Goal: Browse casually: Explore the website without a specific task or goal

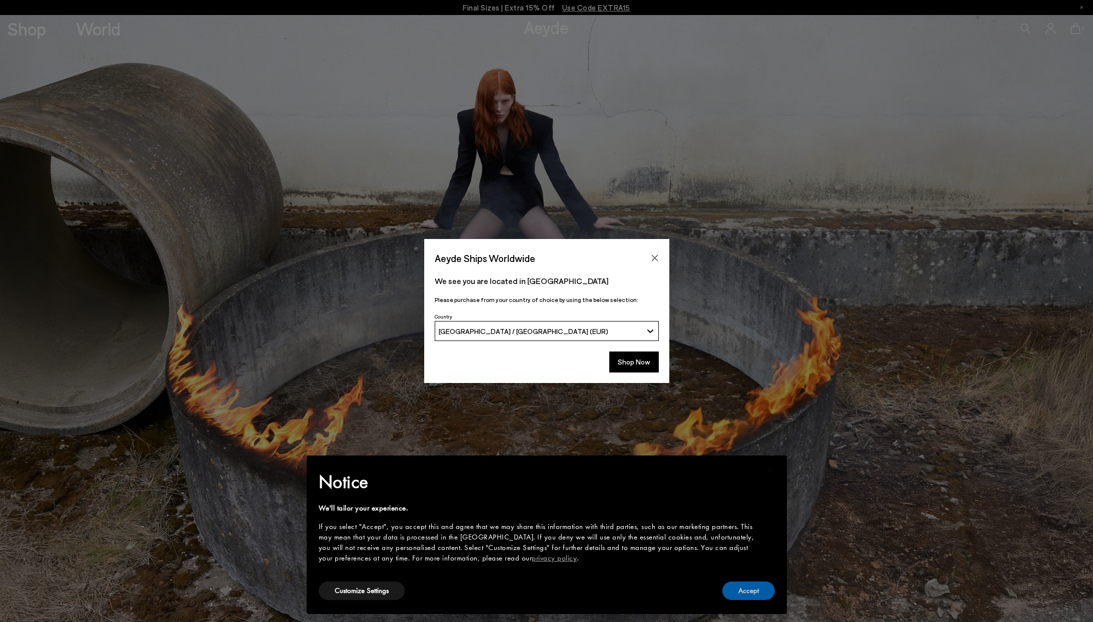
click at [748, 596] on button "Accept" at bounding box center [748, 591] width 53 height 19
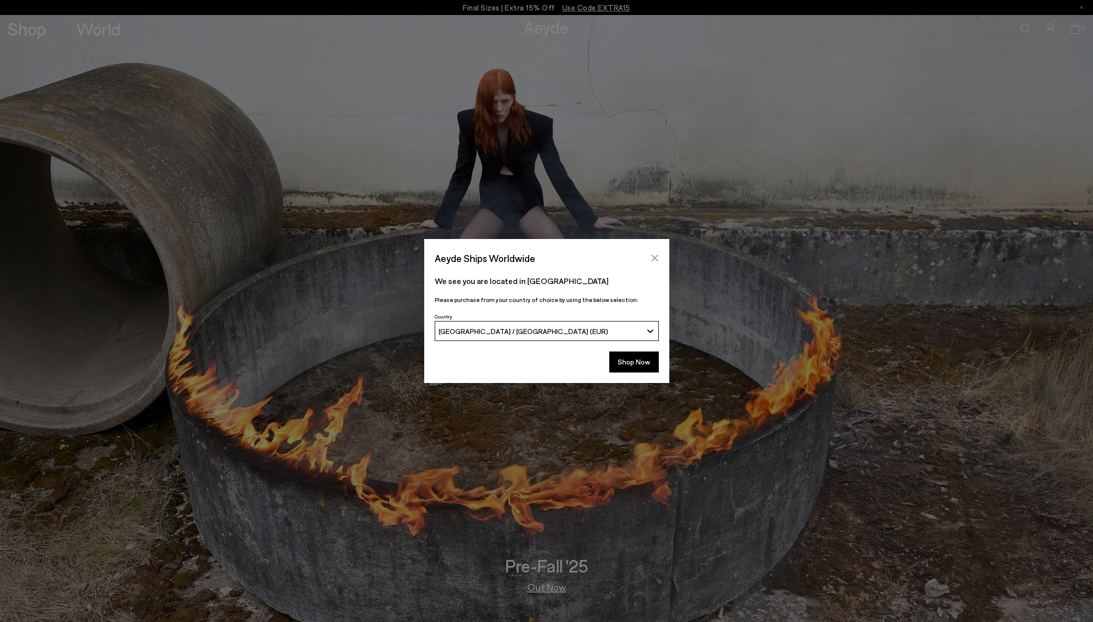
click at [654, 256] on icon "Close" at bounding box center [655, 258] width 8 height 8
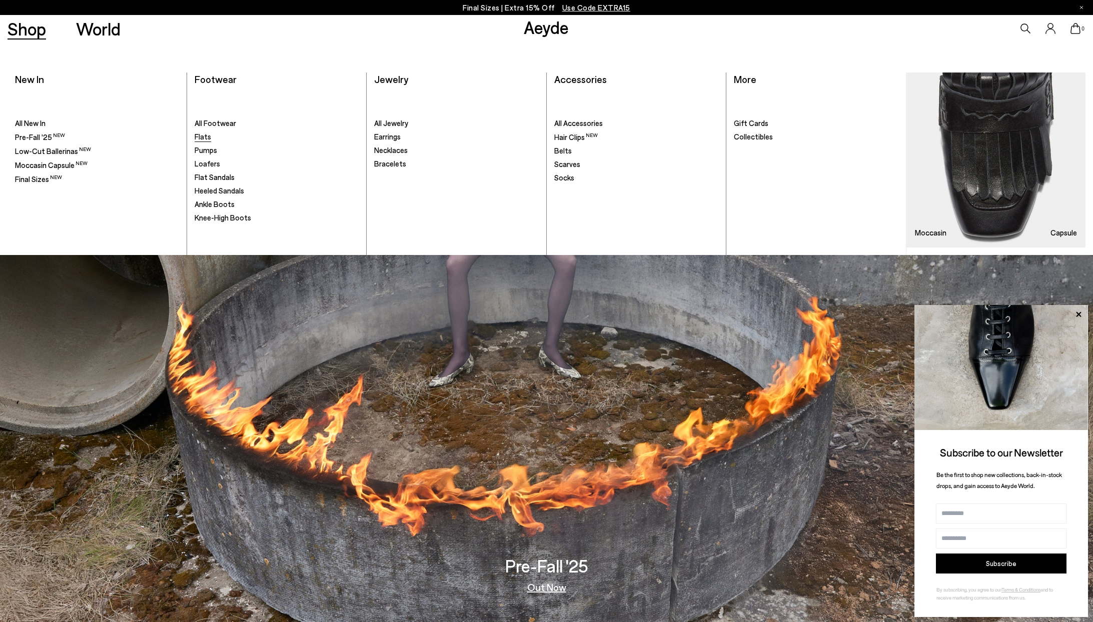
click at [205, 135] on span "Flats" at bounding box center [203, 136] width 17 height 9
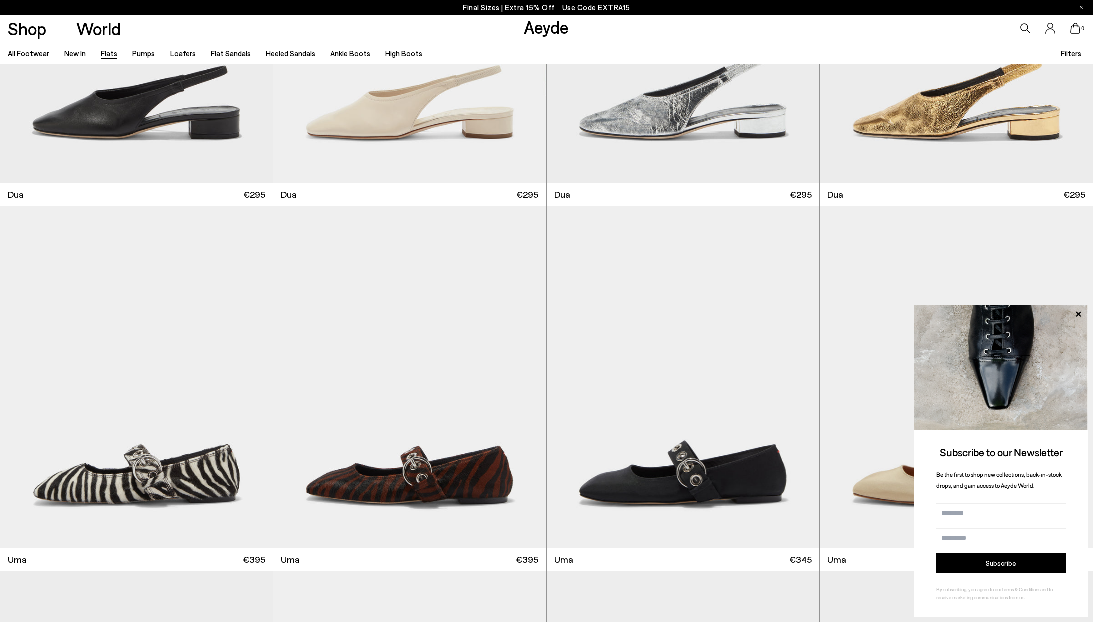
scroll to position [5336, 0]
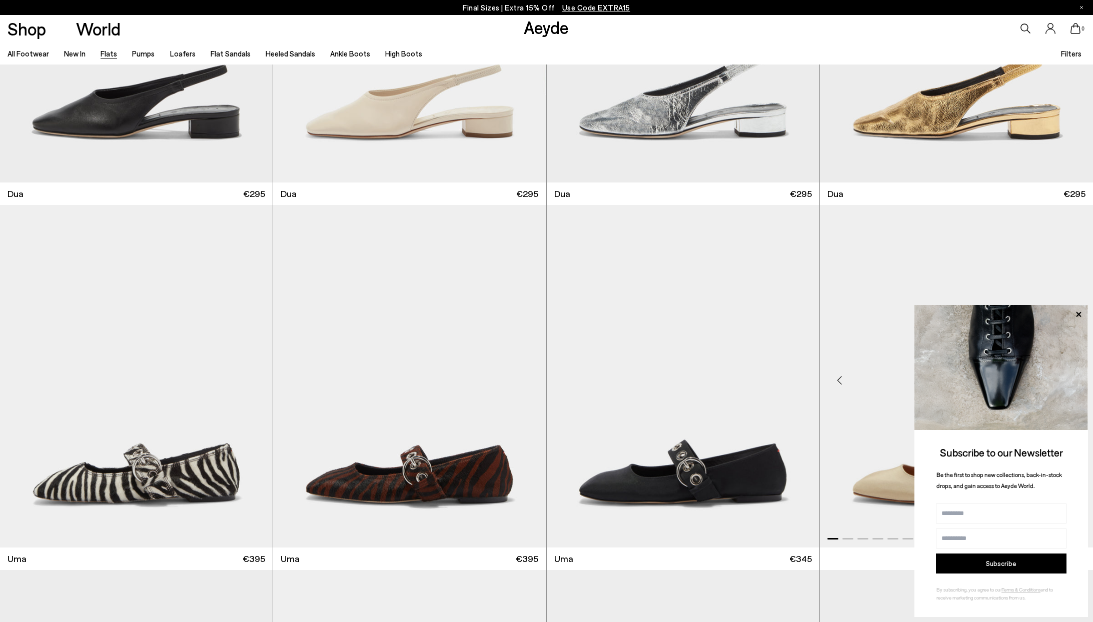
click at [1080, 315] on icon at bounding box center [1078, 314] width 5 height 5
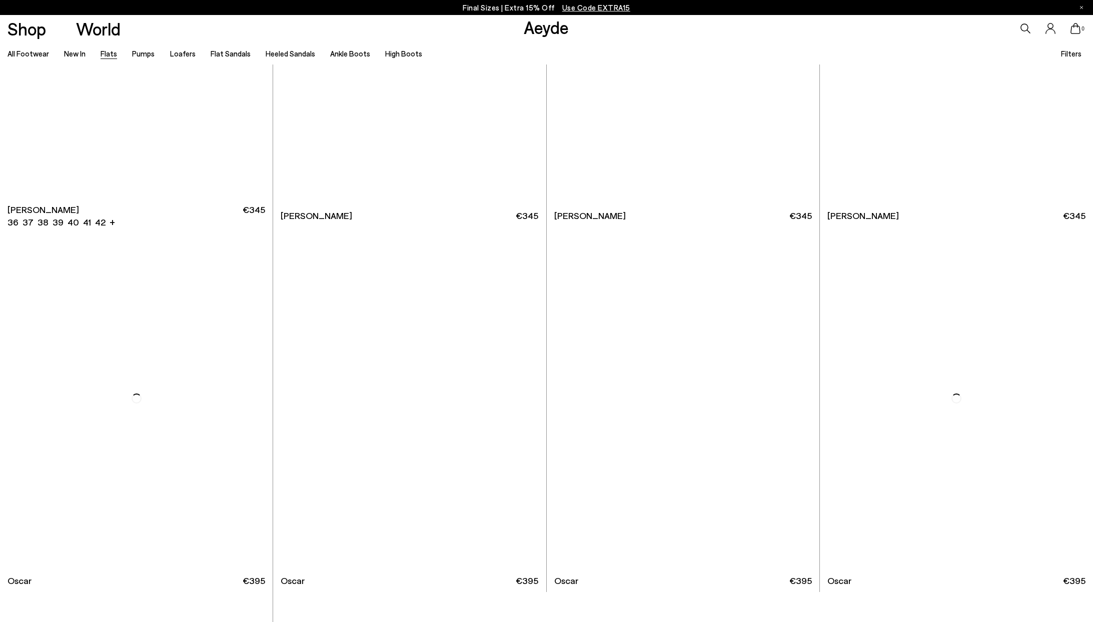
scroll to position [7133, 0]
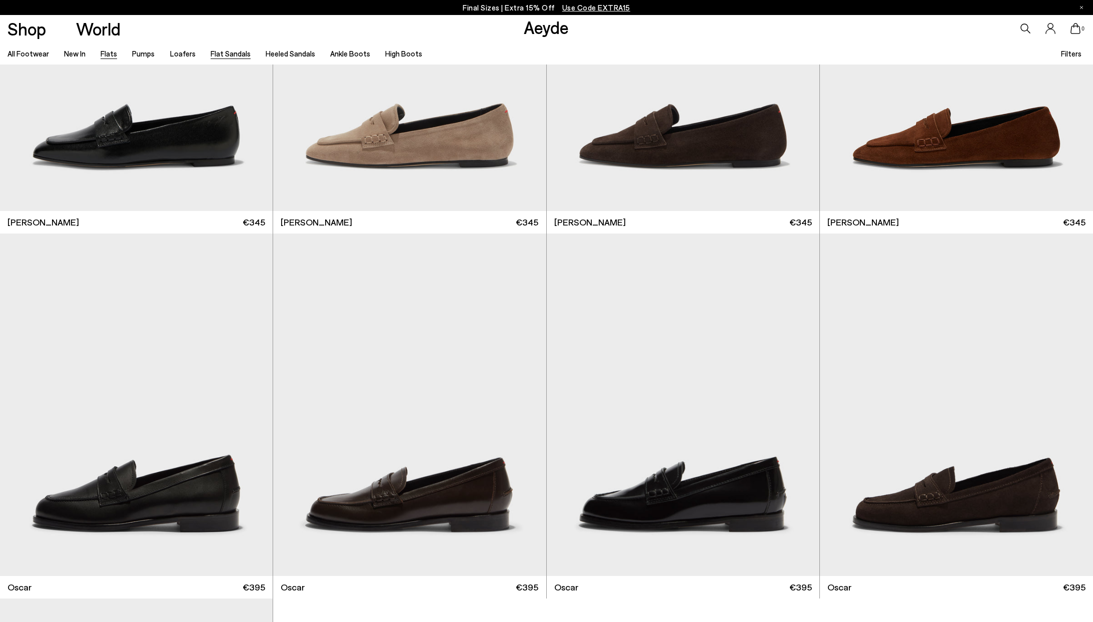
click at [223, 52] on link "Flat Sandals" at bounding box center [231, 53] width 40 height 9
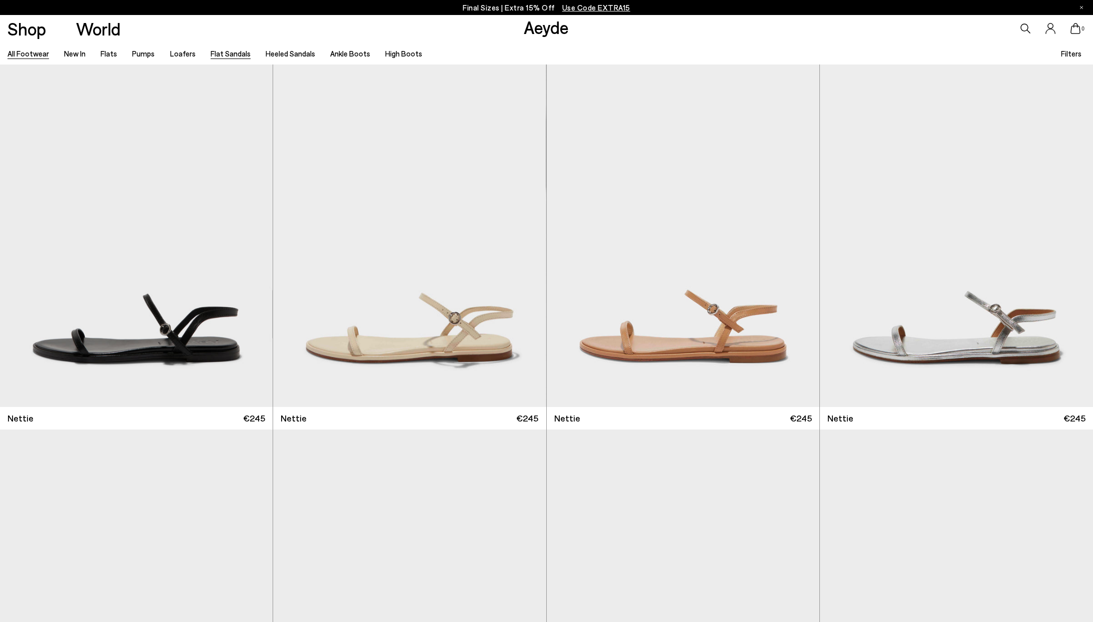
click at [23, 54] on link "All Footwear" at bounding box center [29, 53] width 42 height 9
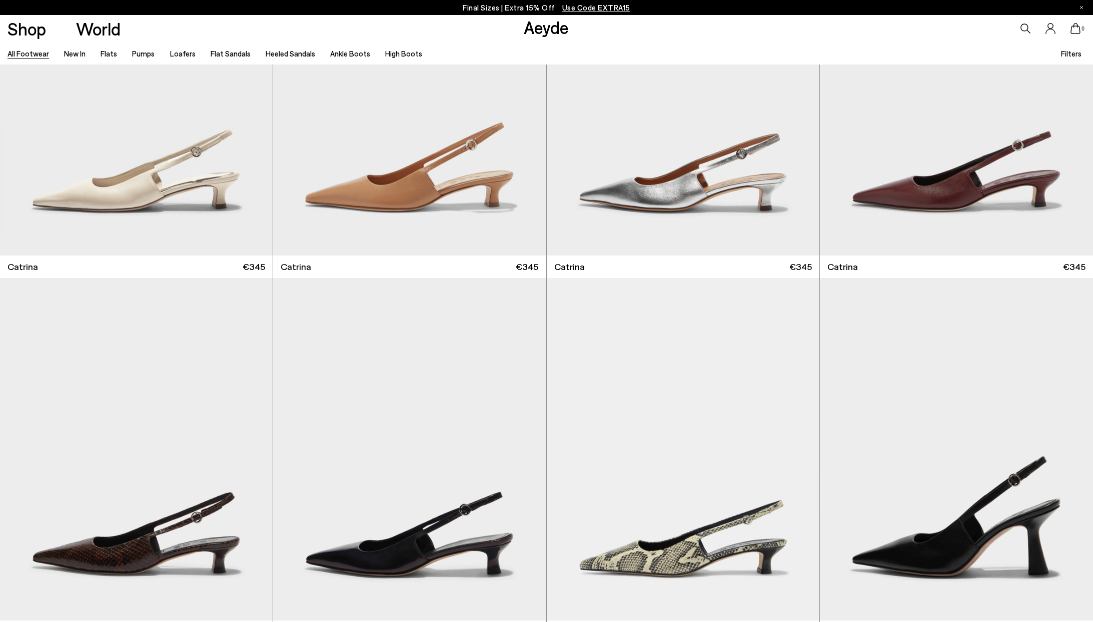
scroll to position [9813, 0]
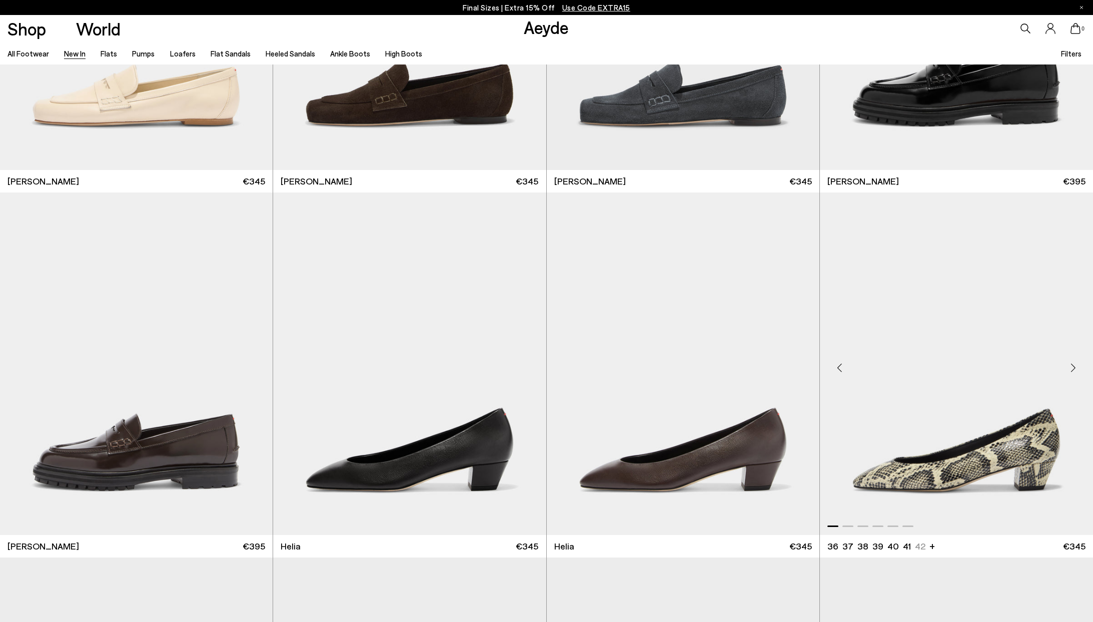
scroll to position [867, 0]
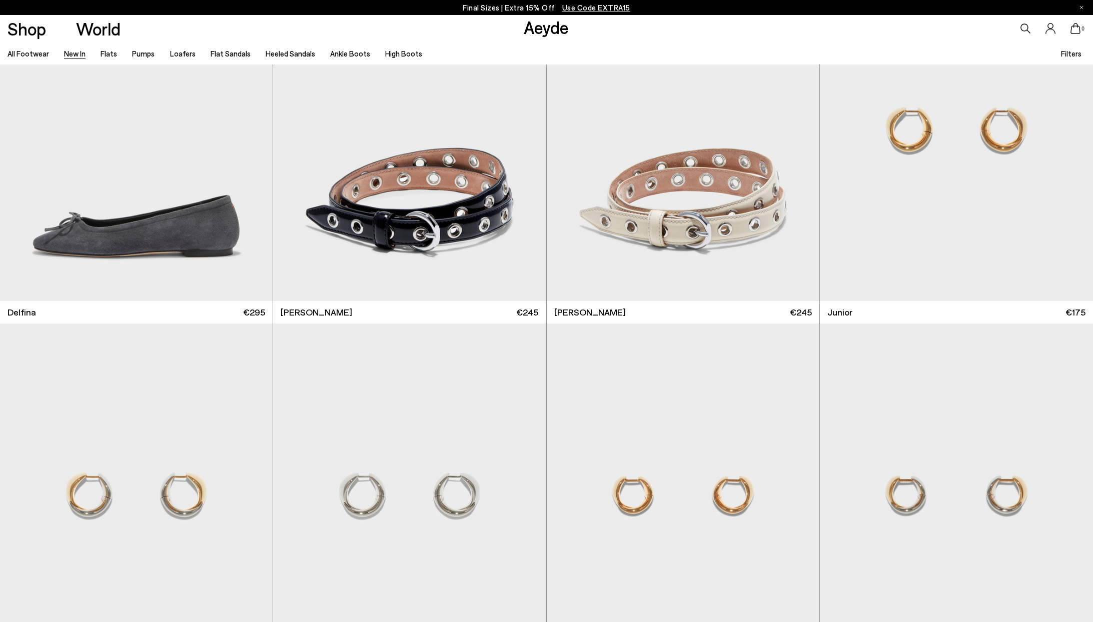
scroll to position [8889, 0]
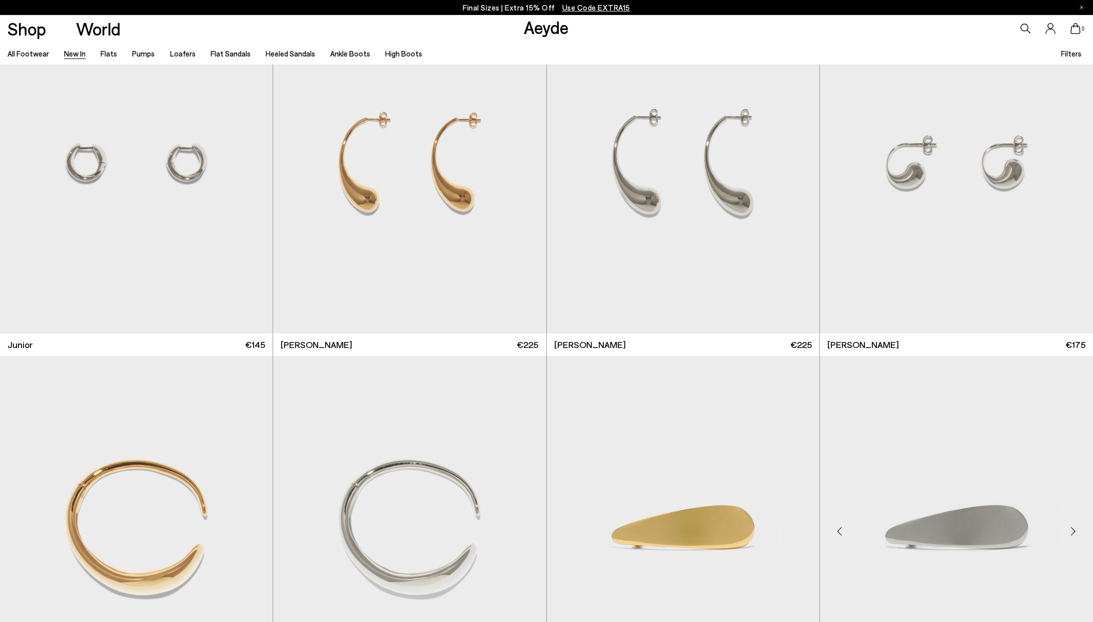
scroll to position [9575, 0]
